Goal: Task Accomplishment & Management: Complete application form

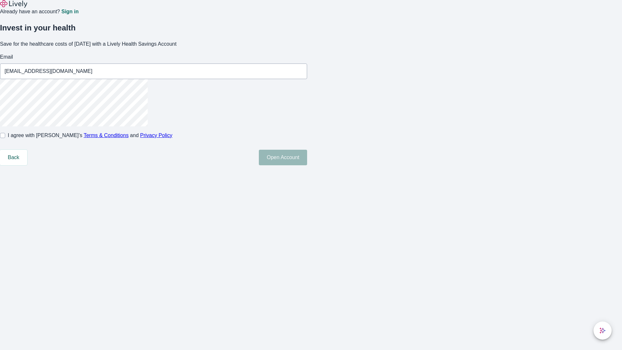
click at [5, 138] on input "I agree with Lively’s Terms & Conditions and Privacy Policy" at bounding box center [2, 135] width 5 height 5
checkbox input "true"
click at [307, 165] on button "Open Account" at bounding box center [283, 158] width 48 height 16
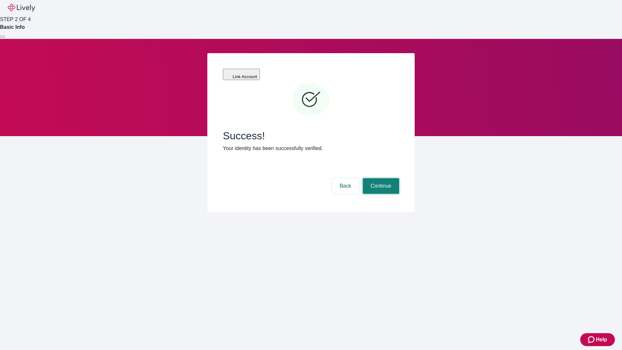
click at [380, 178] on button "Continue" at bounding box center [381, 186] width 36 height 16
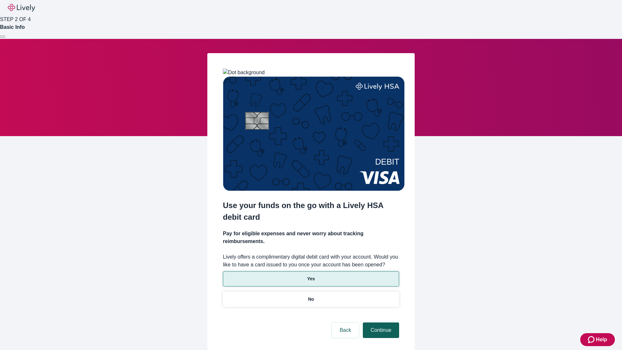
click at [311, 296] on p "No" at bounding box center [311, 299] width 6 height 7
click at [380, 322] on button "Continue" at bounding box center [381, 330] width 36 height 16
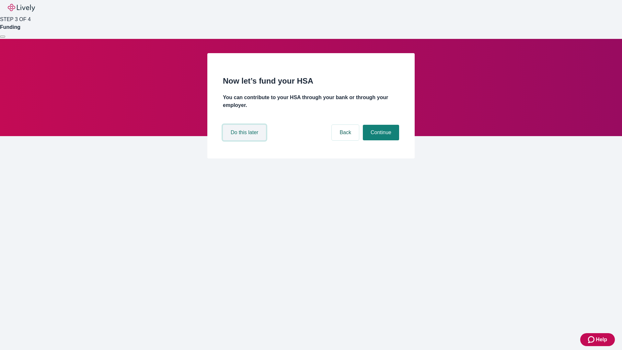
click at [245, 140] on button "Do this later" at bounding box center [244, 133] width 43 height 16
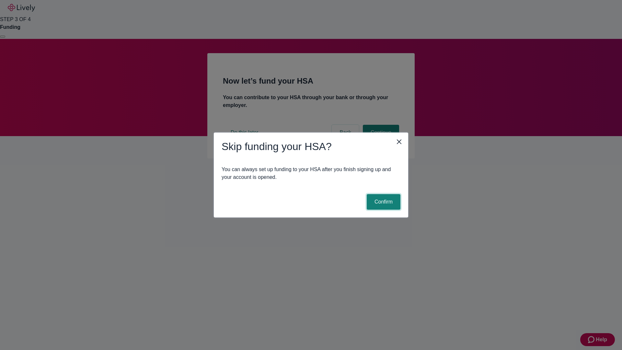
click at [382, 202] on button "Confirm" at bounding box center [384, 202] width 34 height 16
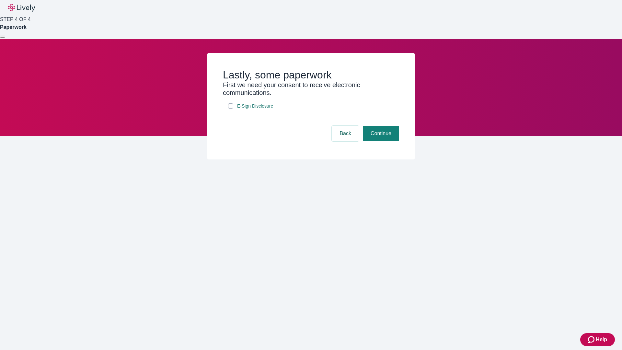
click at [231, 108] on input "E-Sign Disclosure" at bounding box center [230, 105] width 5 height 5
checkbox input "true"
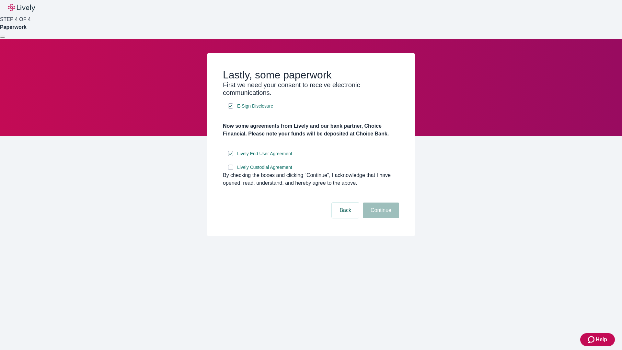
click at [231, 170] on input "Lively Custodial Agreement" at bounding box center [230, 166] width 5 height 5
checkbox input "true"
click at [380, 218] on button "Continue" at bounding box center [381, 210] width 36 height 16
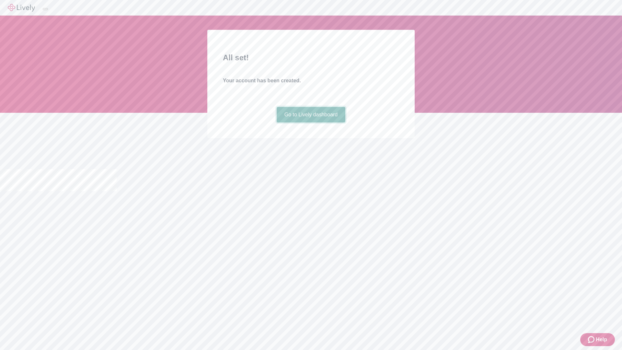
click at [311, 122] on link "Go to Lively dashboard" at bounding box center [311, 115] width 69 height 16
